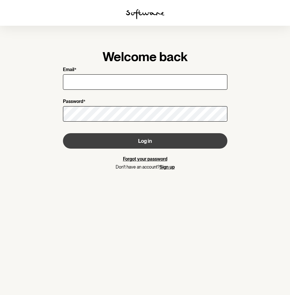
type input "[EMAIL_ADDRESS][DOMAIN_NAME]"
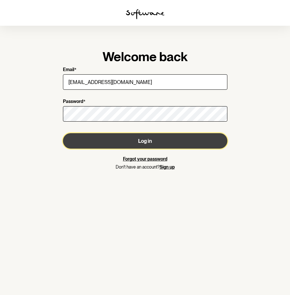
click at [168, 139] on button "Log in" at bounding box center [145, 140] width 165 height 15
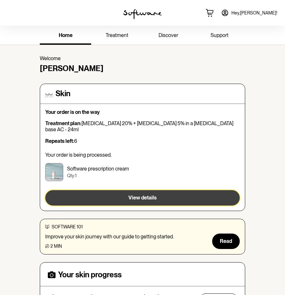
click at [153, 195] on span "View details" at bounding box center [143, 198] width 28 height 6
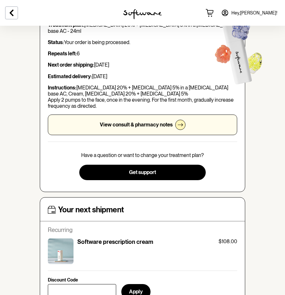
scroll to position [54, 0]
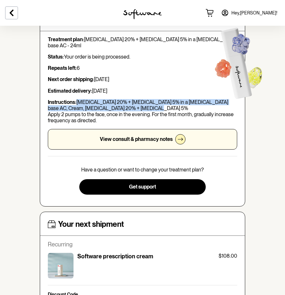
drag, startPoint x: 77, startPoint y: 100, endPoint x: 140, endPoint y: 109, distance: 63.6
click at [140, 109] on p "Instructions: [MEDICAL_DATA] 20% + [MEDICAL_DATA] 5% in a [MEDICAL_DATA] base A…" at bounding box center [143, 111] width 190 height 25
drag, startPoint x: 140, startPoint y: 109, endPoint x: 115, endPoint y: 106, distance: 25.2
copy p "[MEDICAL_DATA] 20% + [MEDICAL_DATA] 5% in a [MEDICAL_DATA] base AC, Cream, [MED…"
